Goal: Communication & Community: Share content

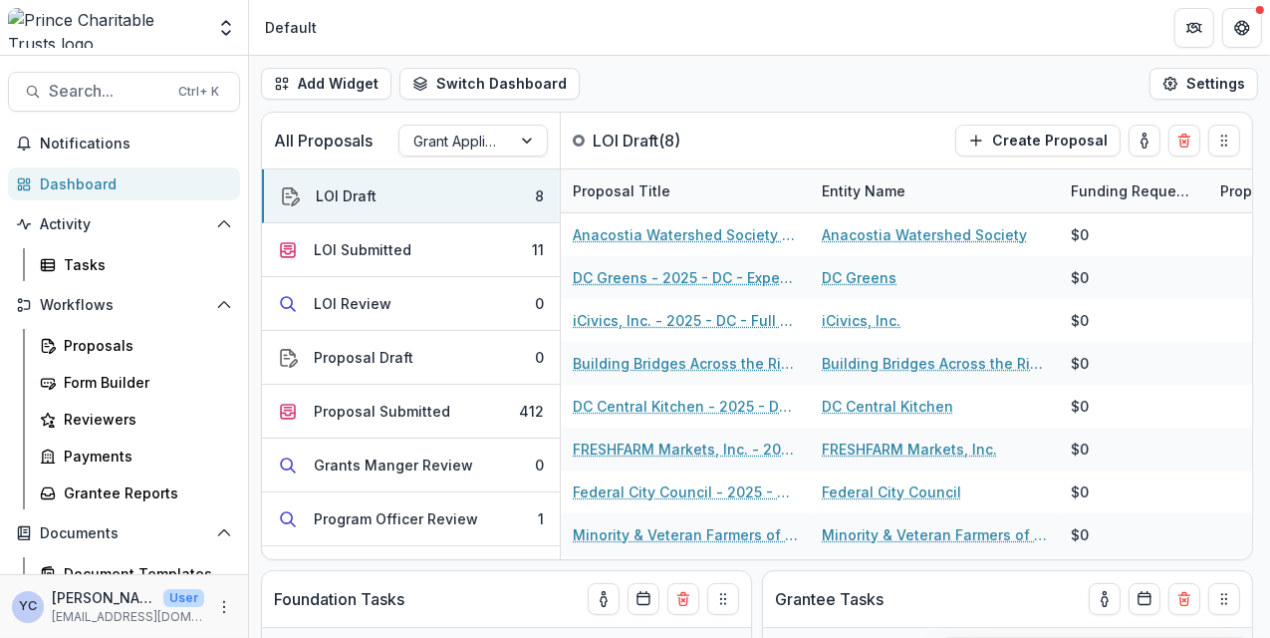
click at [1, 23] on div "Team Settings Admin Settings" at bounding box center [124, 31] width 248 height 47
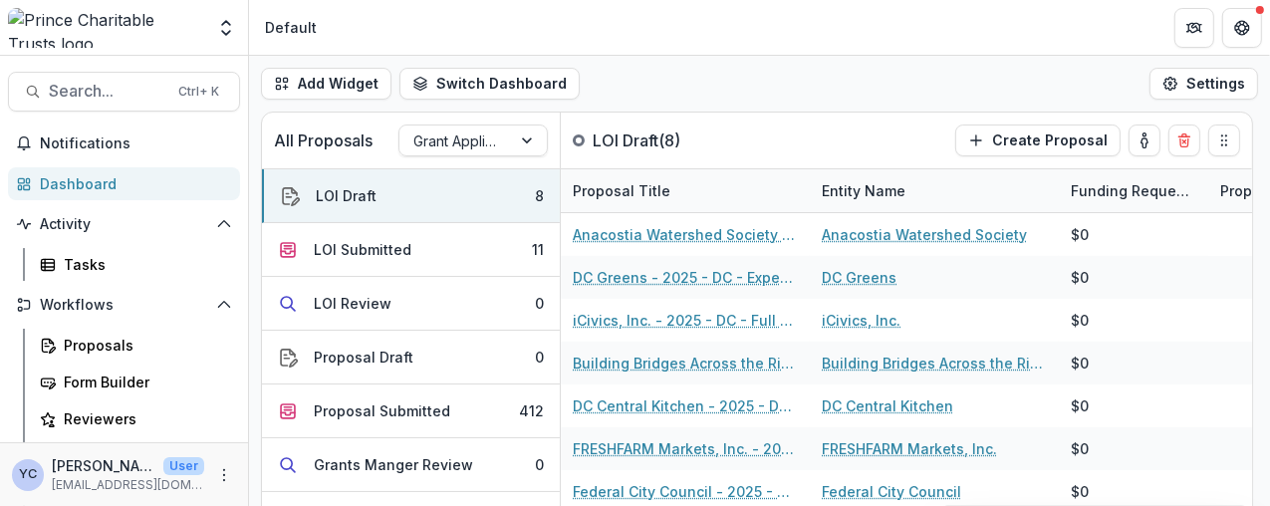
click at [57, 3] on div "Team Settings Admin Settings" at bounding box center [124, 27] width 249 height 55
click at [37, 493] on div "YC [PERSON_NAME] User [EMAIL_ADDRESS][DOMAIN_NAME]" at bounding box center [108, 474] width 192 height 39
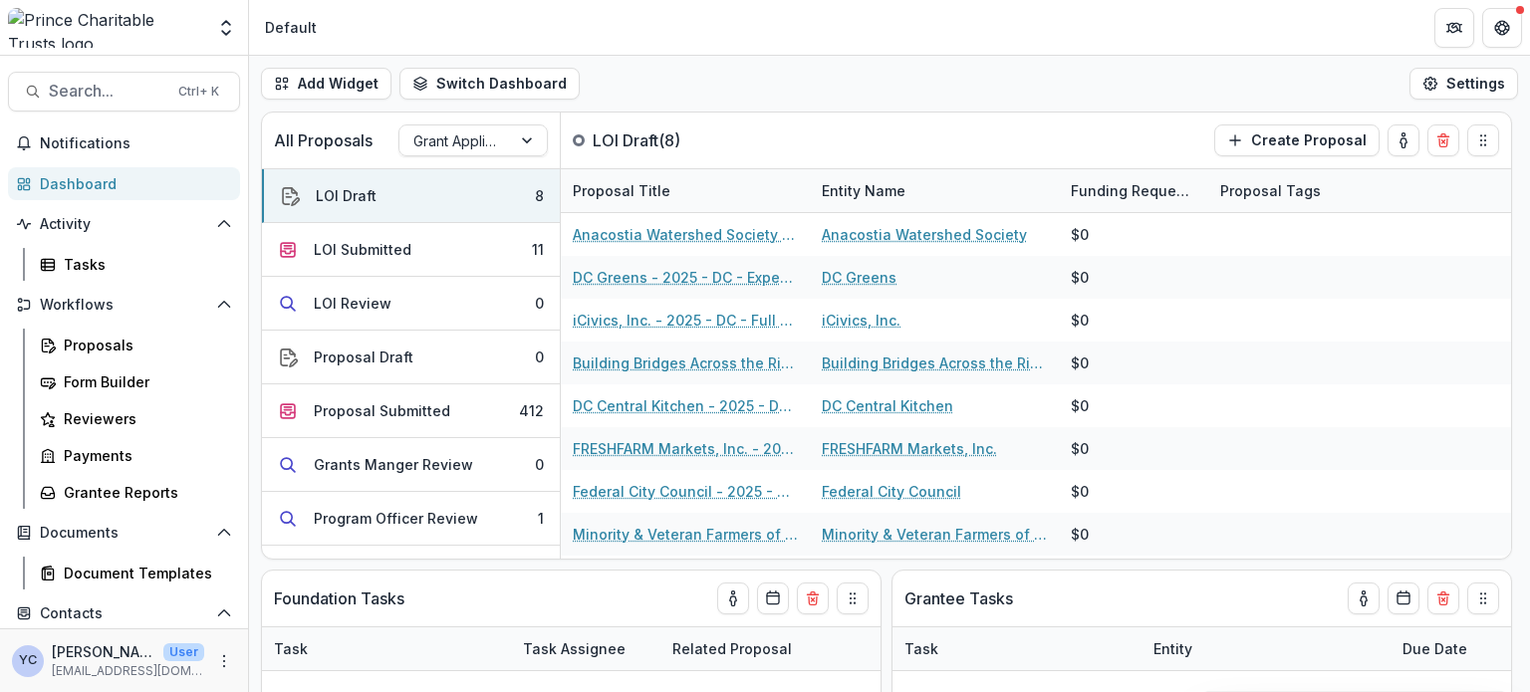
click at [725, 42] on header "Default" at bounding box center [889, 27] width 1281 height 55
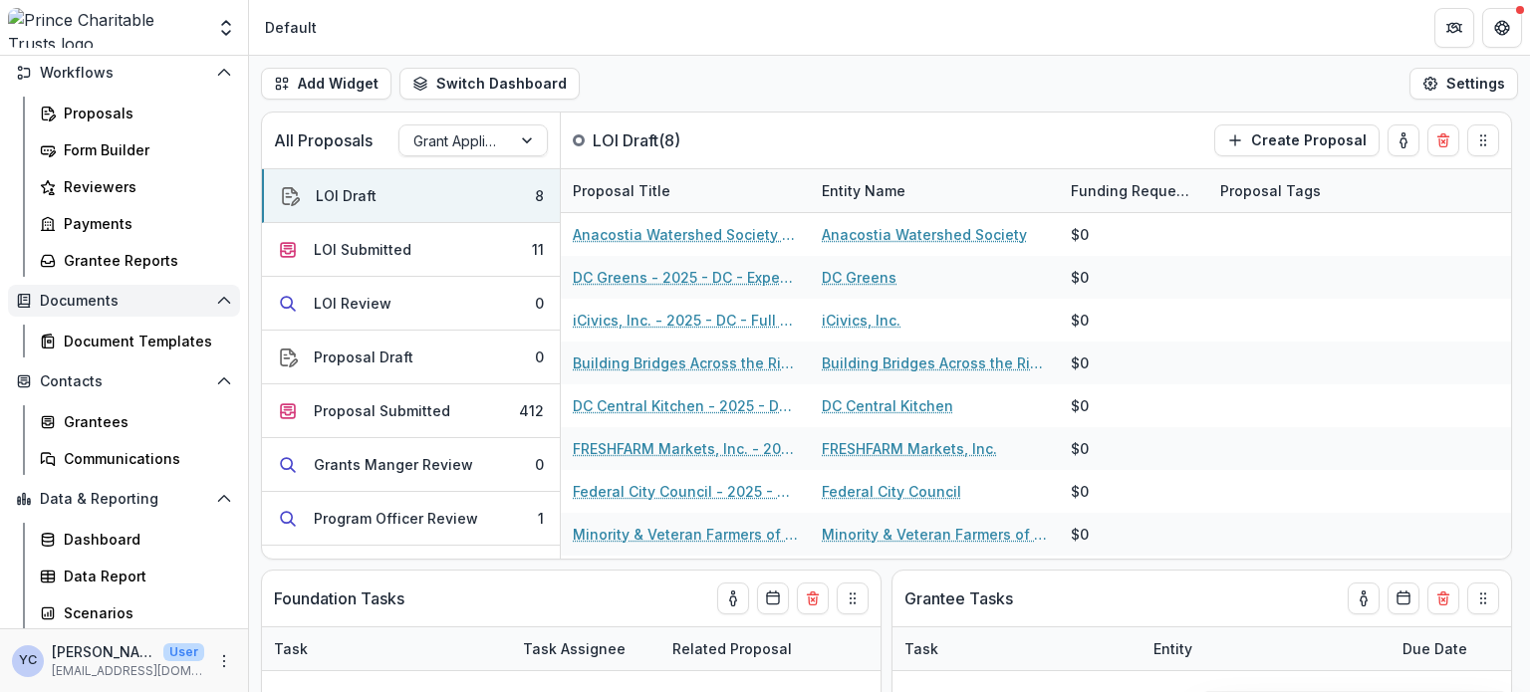
scroll to position [232, 0]
click at [128, 460] on div "Communications" at bounding box center [144, 458] width 160 height 21
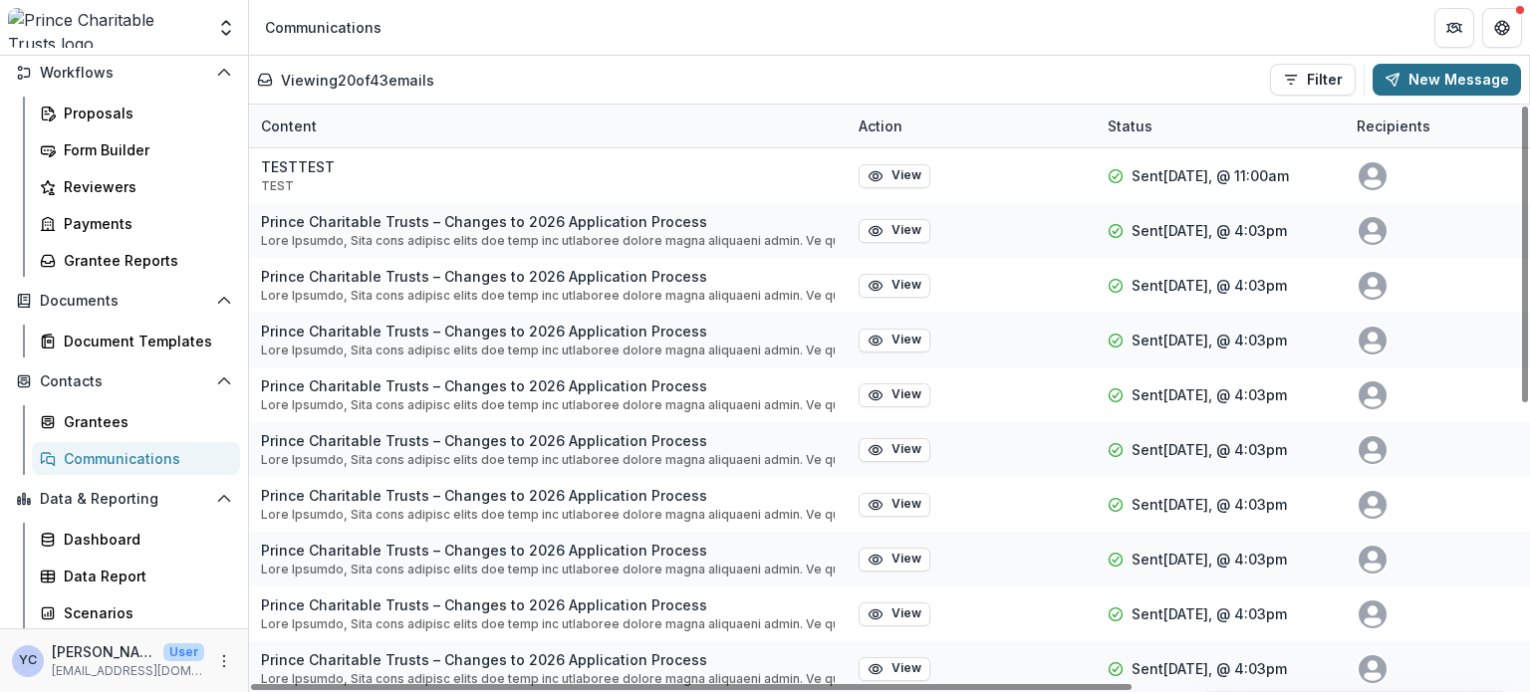
click at [1269, 84] on button "New Message" at bounding box center [1447, 80] width 148 height 32
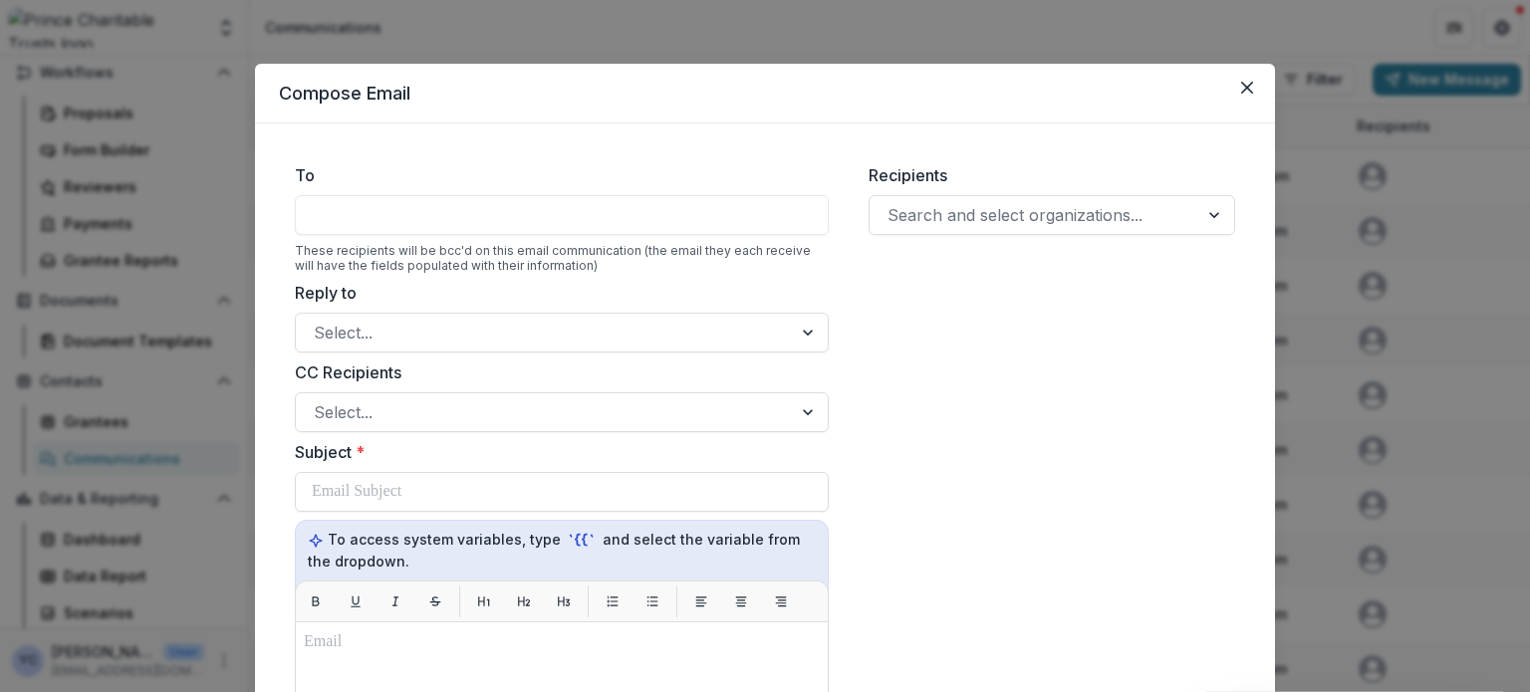
scroll to position [210, 0]
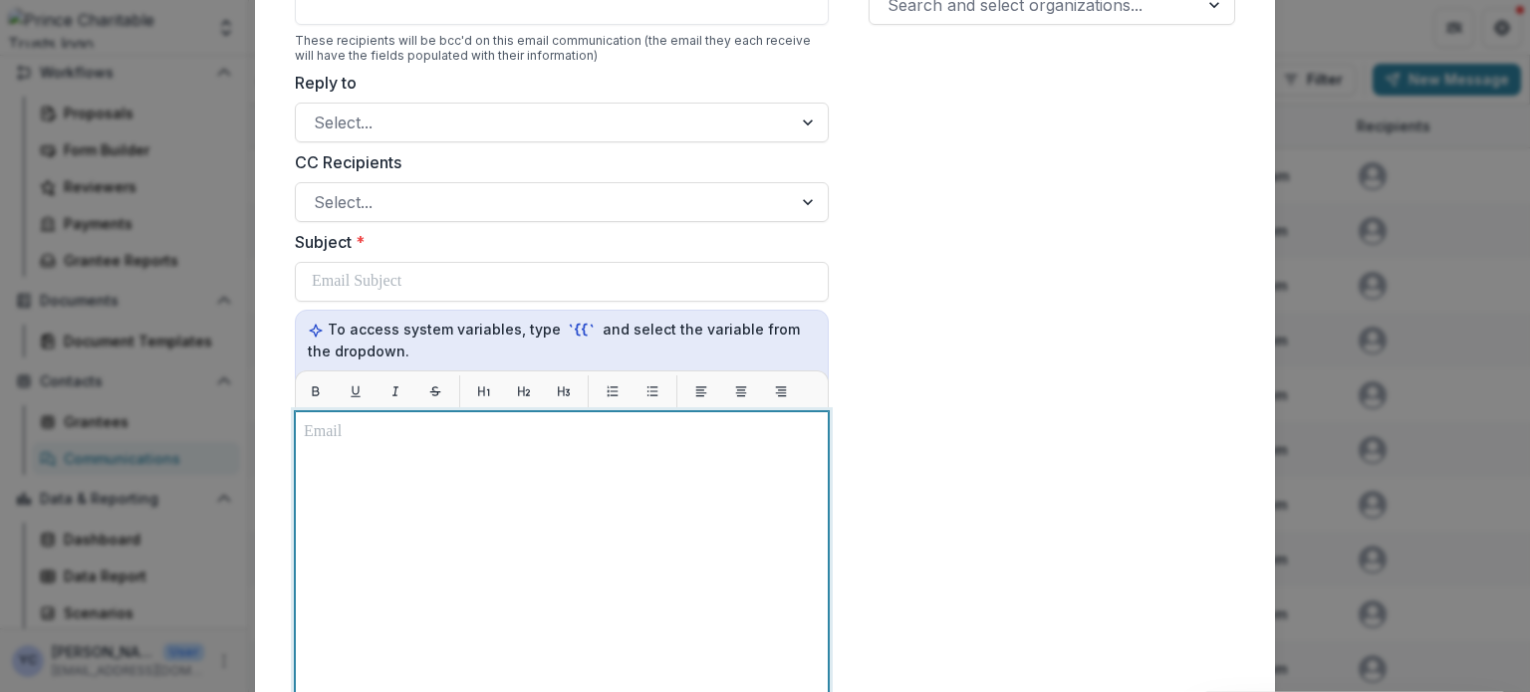
click at [481, 474] on div at bounding box center [562, 660] width 516 height 480
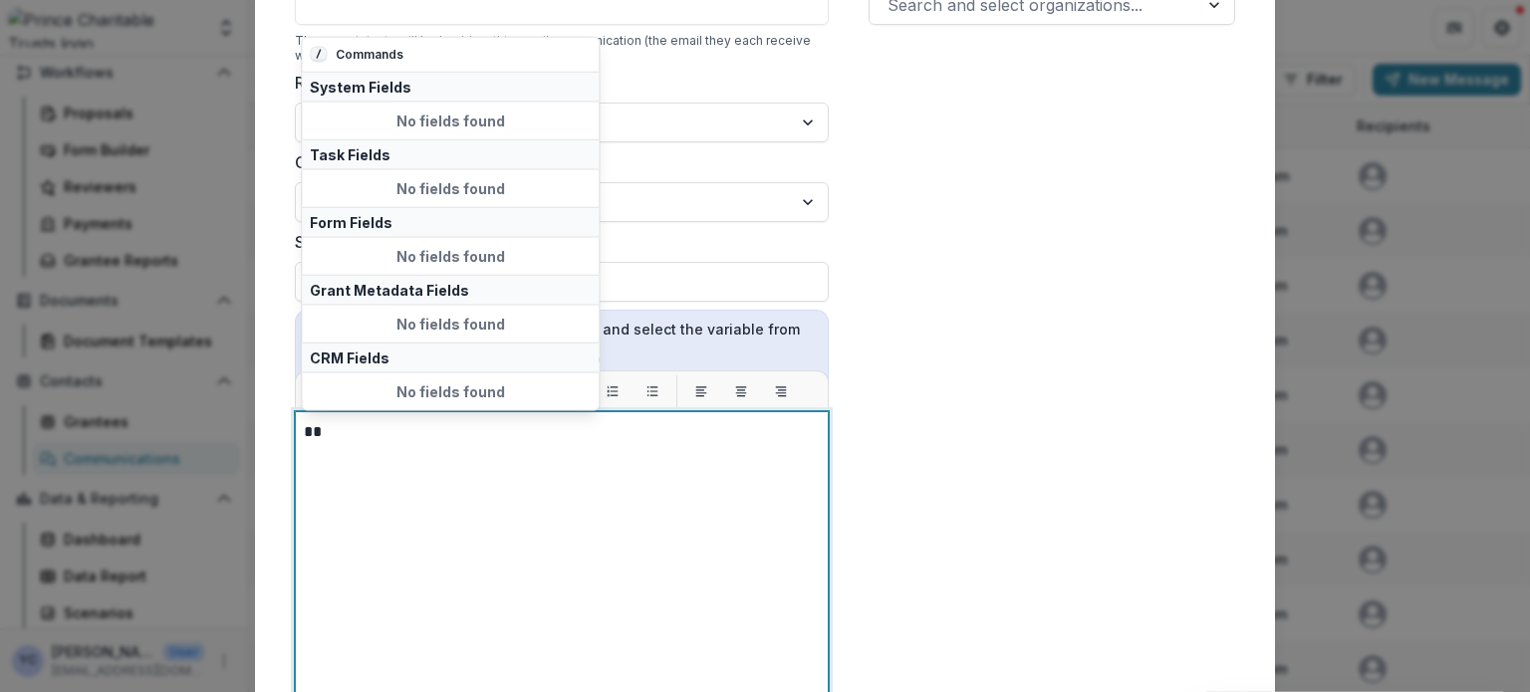
click at [415, 254] on div "No fields found" at bounding box center [450, 256] width 297 height 37
